Goal: Task Accomplishment & Management: Complete application form

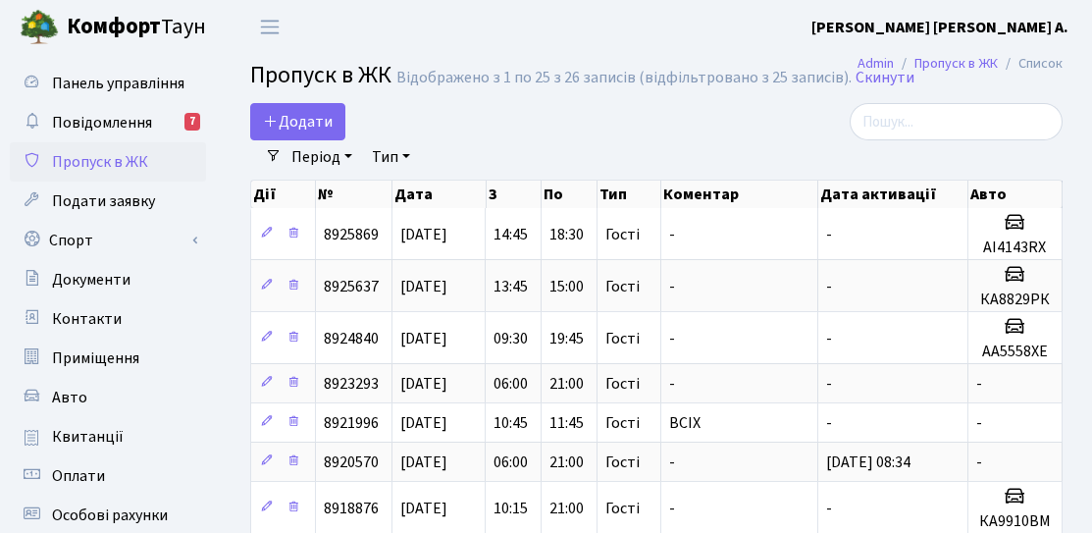
select select "25"
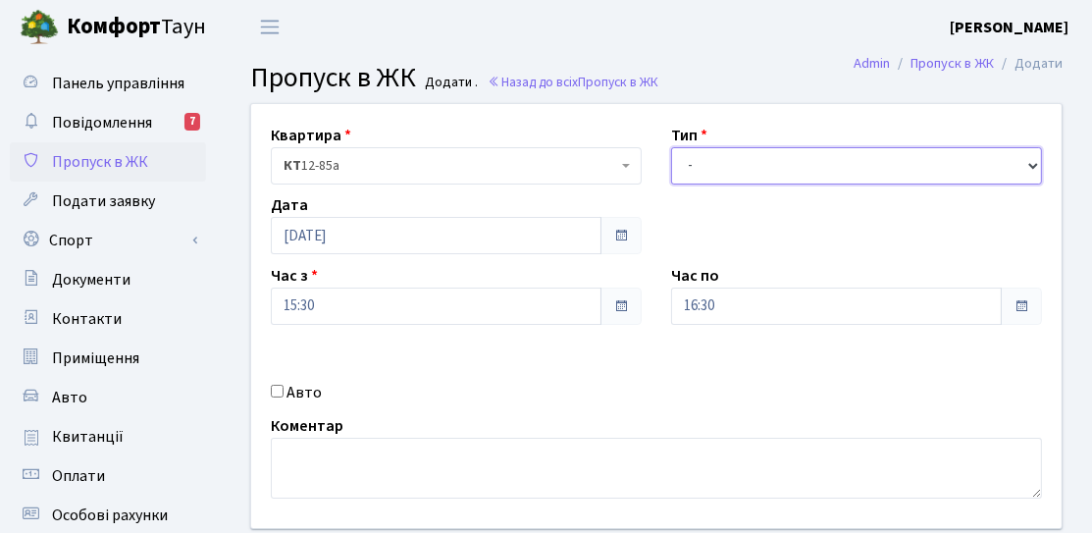
click at [731, 170] on select "- Доставка Таксі Гості Сервіс" at bounding box center [856, 165] width 371 height 37
select select "3"
click at [671, 147] on select "- Доставка Таксі Гості Сервіс" at bounding box center [856, 165] width 371 height 37
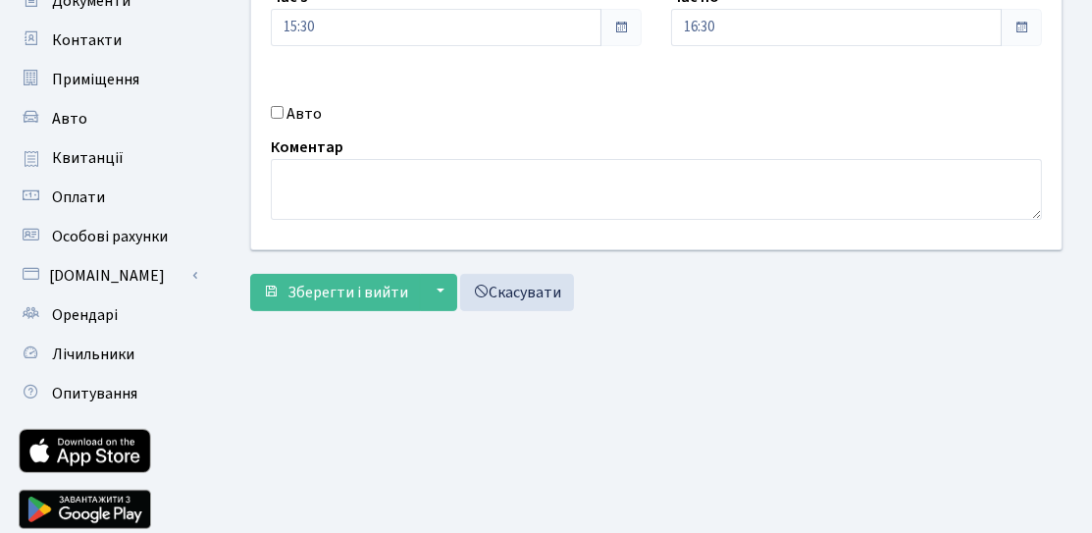
scroll to position [294, 0]
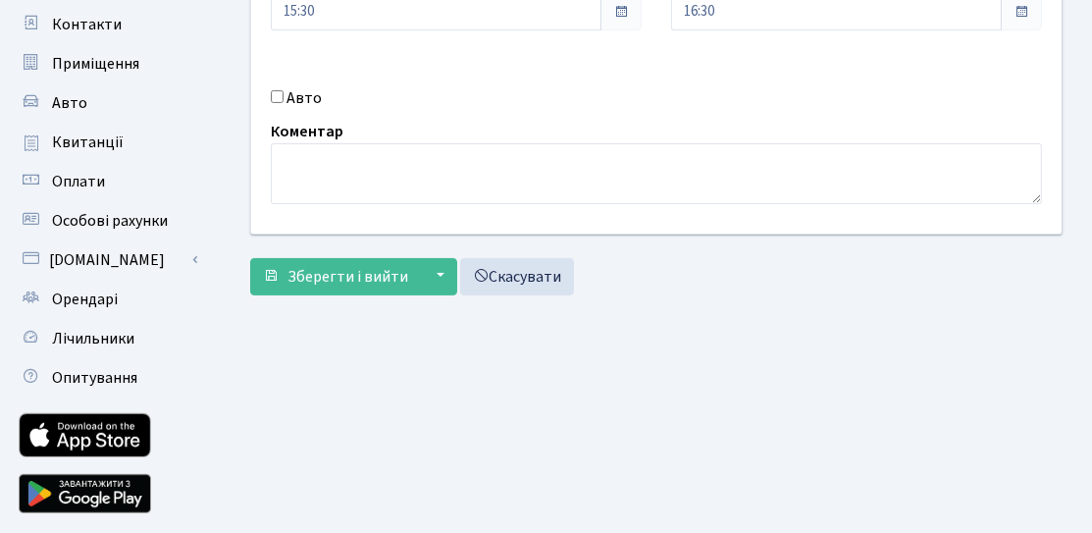
click at [278, 100] on input "Авто" at bounding box center [277, 96] width 13 height 13
checkbox input "true"
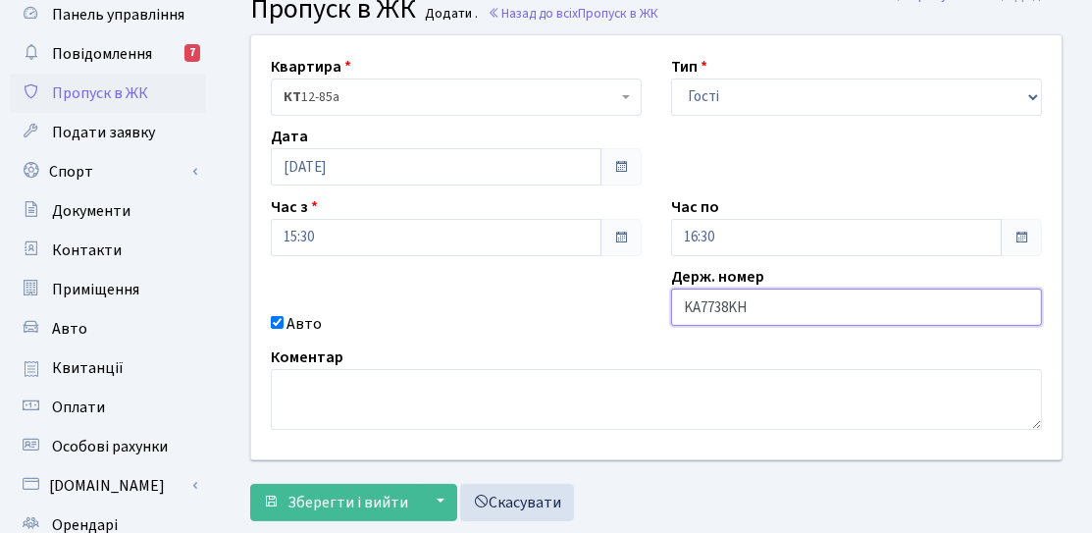
scroll to position [98, 0]
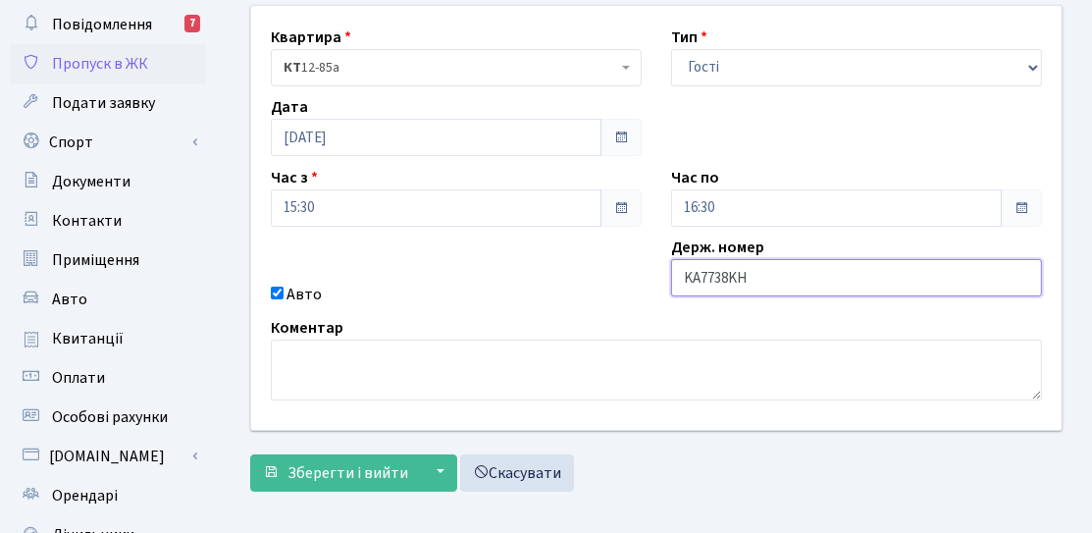
type input "KA7738KH"
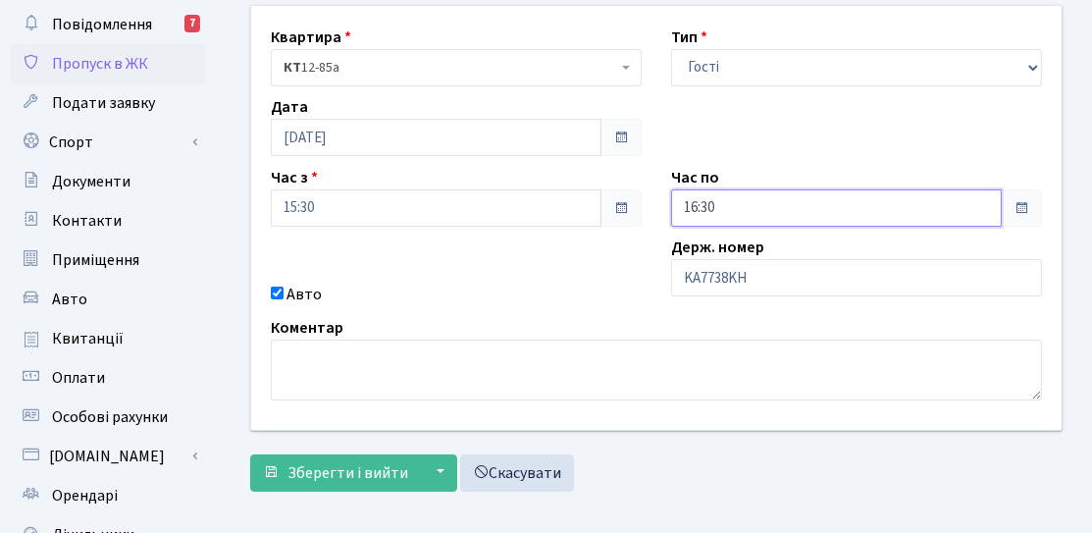
click at [733, 203] on input "16:30" at bounding box center [836, 207] width 331 height 37
click at [742, 145] on icon at bounding box center [725, 139] width 53 height 53
click at [729, 143] on icon at bounding box center [725, 139] width 53 height 53
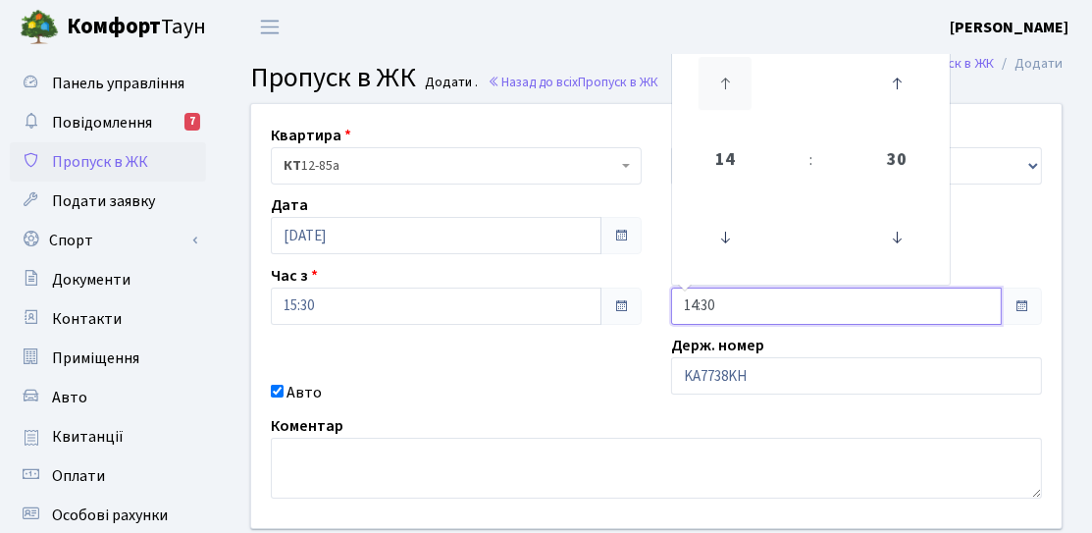
click at [731, 98] on icon at bounding box center [725, 83] width 53 height 53
type input "18:30"
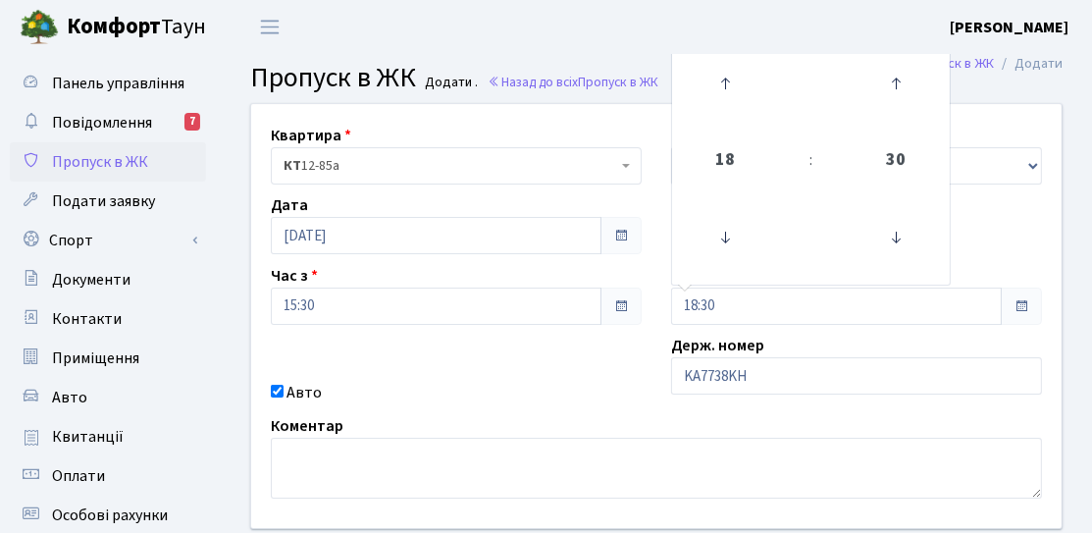
click at [805, 404] on div "Квартира <b>КТ</b>&nbsp;&nbsp;&nbsp;&nbsp;12-85а КТ 12-85а Тип - Доставка Таксі…" at bounding box center [657, 316] width 840 height 424
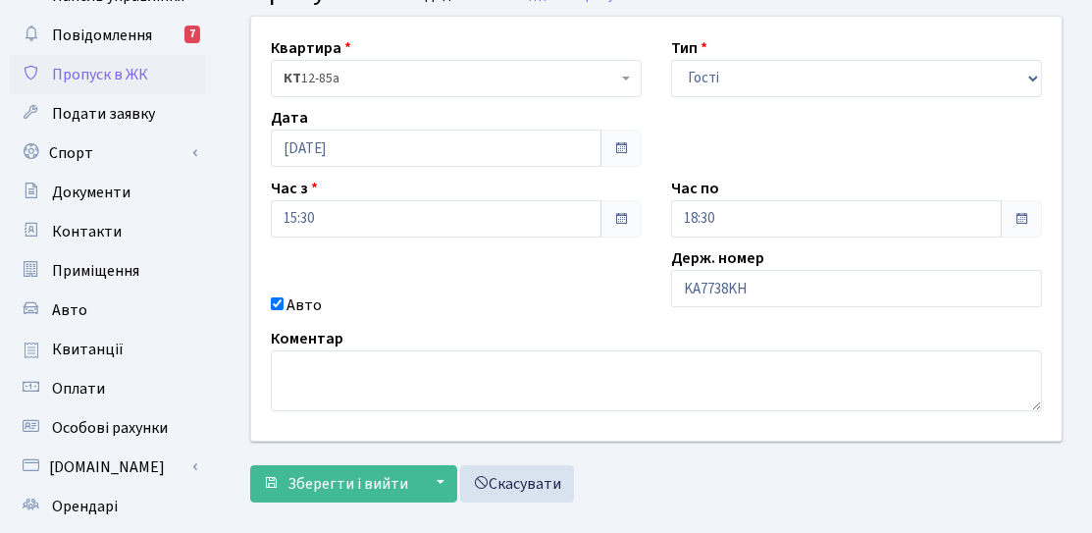
scroll to position [196, 0]
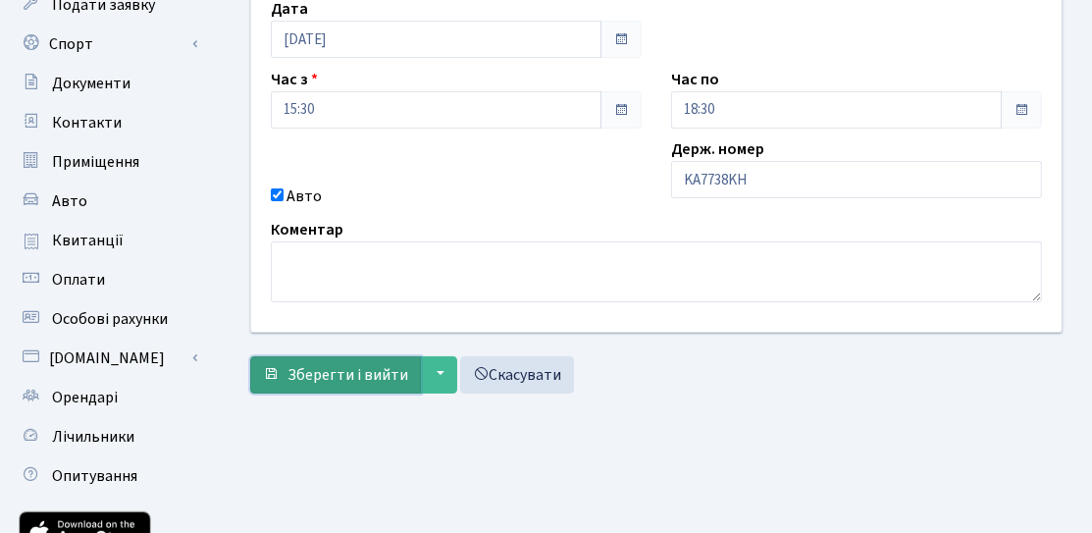
click at [345, 364] on span "Зберегти і вийти" at bounding box center [348, 375] width 121 height 22
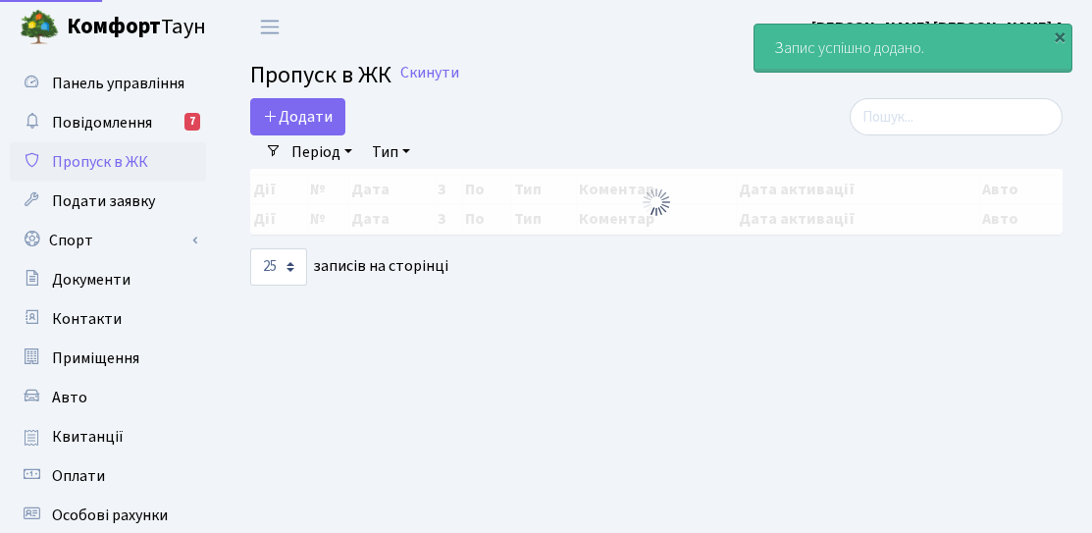
select select "25"
